Goal: Check status

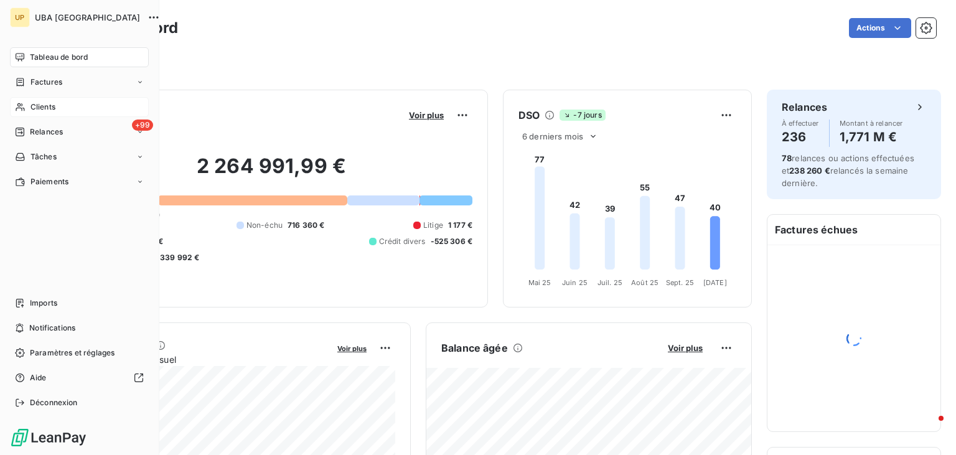
click at [45, 103] on span "Clients" at bounding box center [42, 106] width 25 height 11
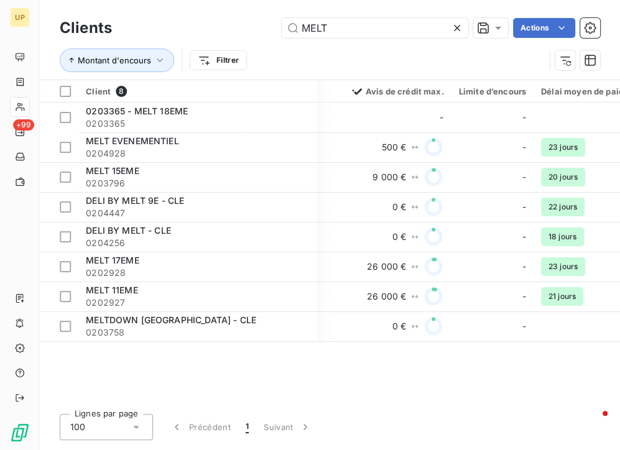
scroll to position [0, 606]
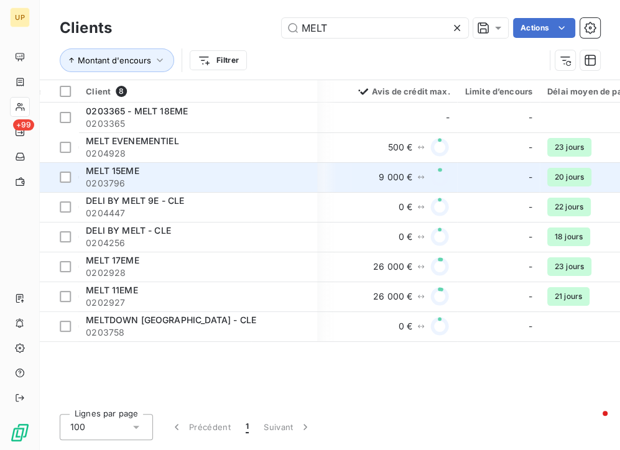
type input "MELT"
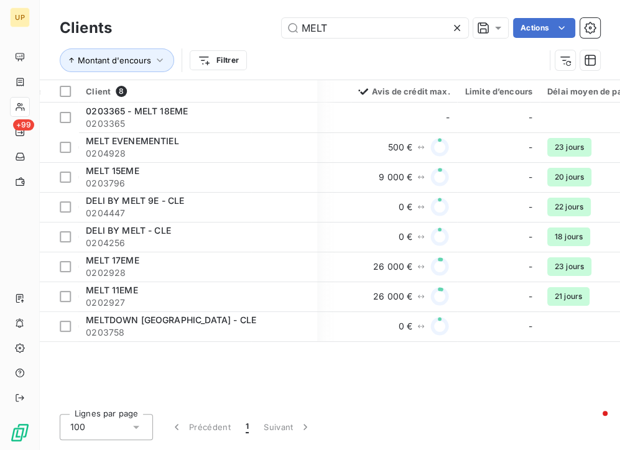
click at [347, 73] on div "Montant d'encours Filtrer" at bounding box center [330, 60] width 541 height 39
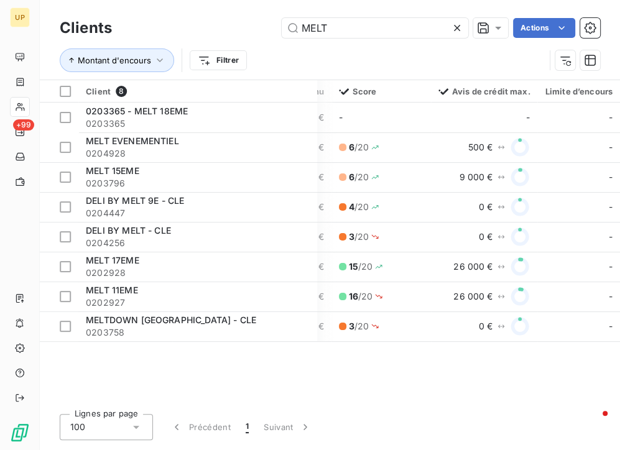
scroll to position [0, 527]
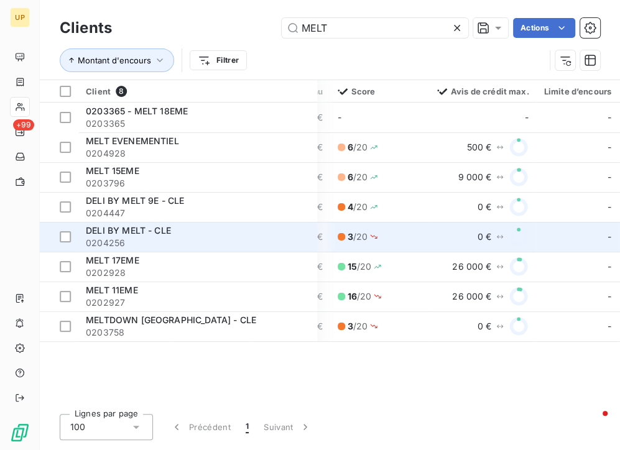
click at [355, 234] on span "3 / 20" at bounding box center [358, 237] width 21 height 12
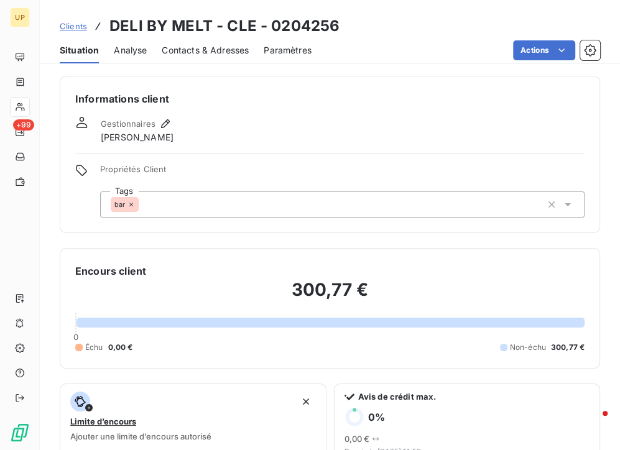
click at [138, 49] on span "Analyse" at bounding box center [130, 50] width 33 height 12
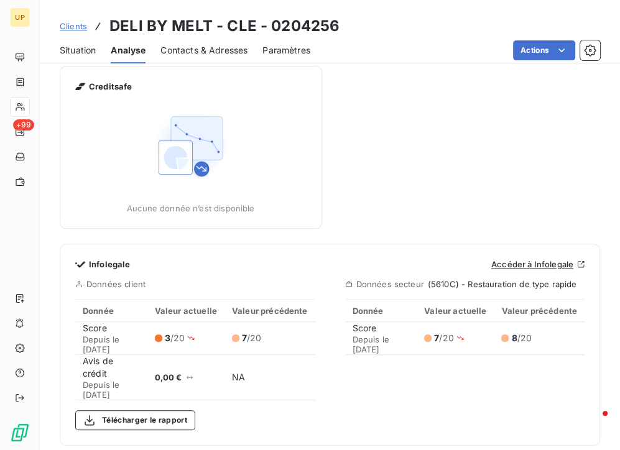
scroll to position [269, 0]
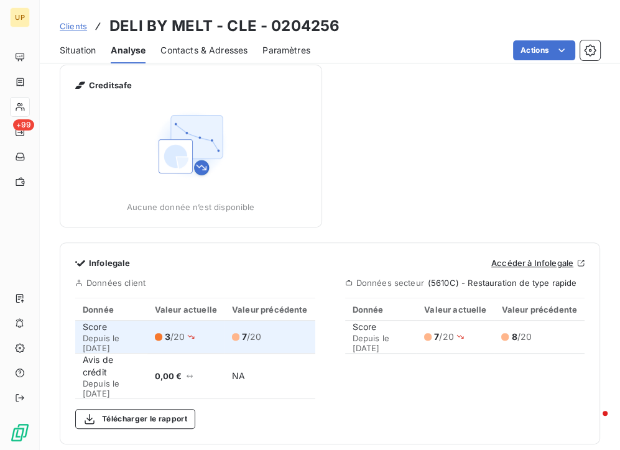
click at [101, 331] on div "Score Depuis le [DATE]" at bounding box center [111, 337] width 57 height 32
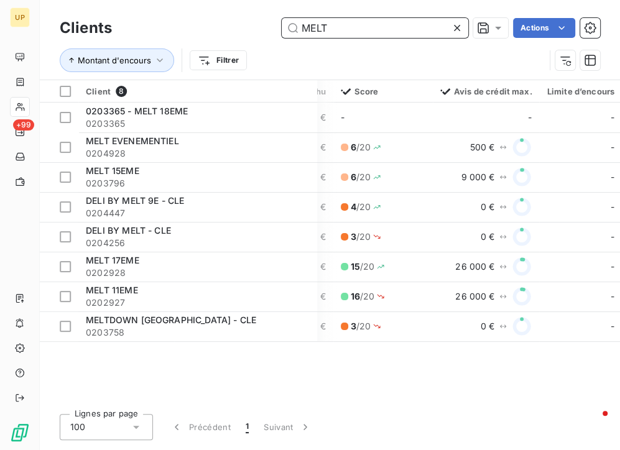
scroll to position [0, 526]
